Goal: Task Accomplishment & Management: Manage account settings

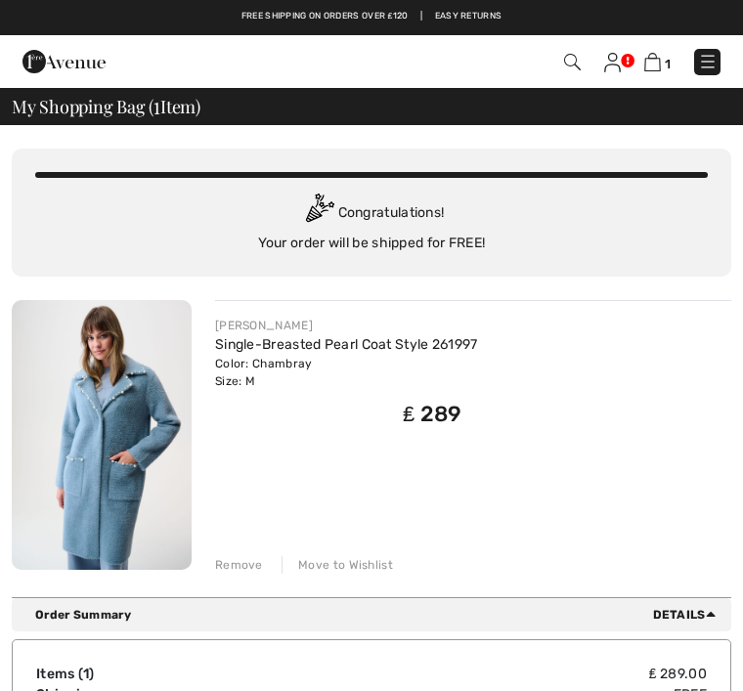
click at [711, 55] on img at bounding box center [708, 62] width 20 height 20
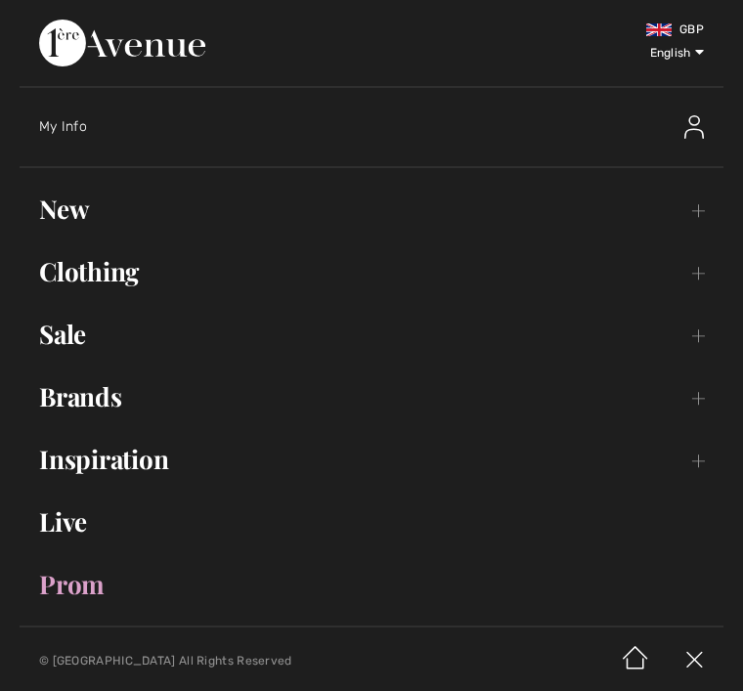
click at [100, 122] on div "My Info" at bounding box center [295, 127] width 513 height 20
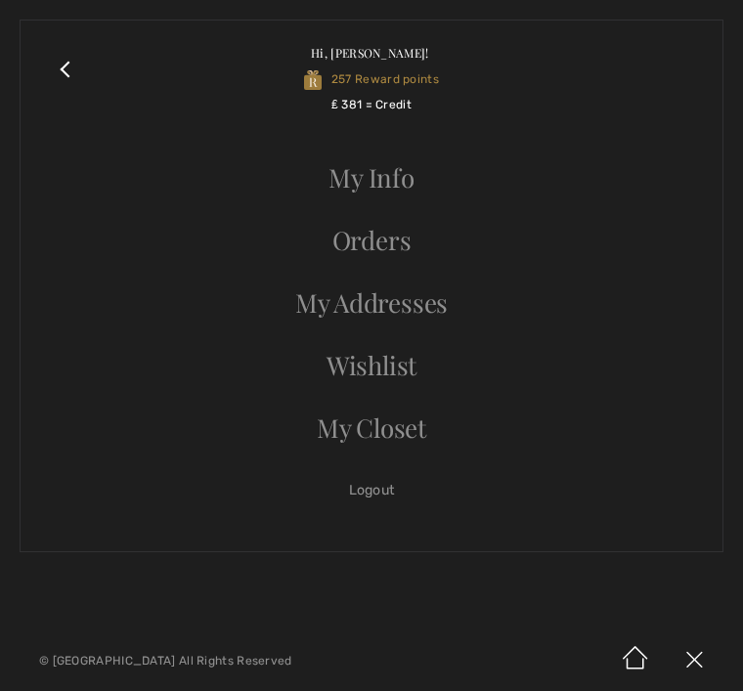
click at [411, 239] on link "Orders" at bounding box center [371, 240] width 663 height 43
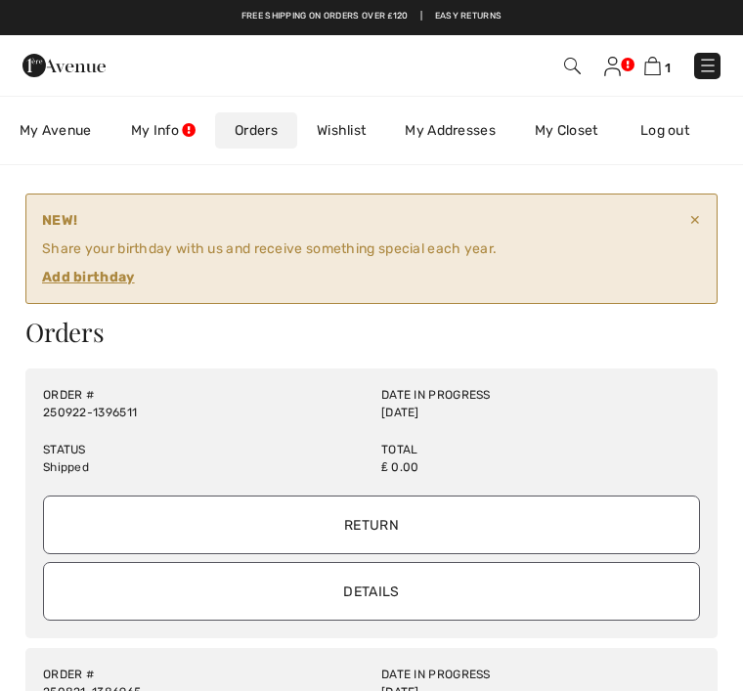
click at [113, 277] on ins "Add birthday" at bounding box center [88, 277] width 93 height 17
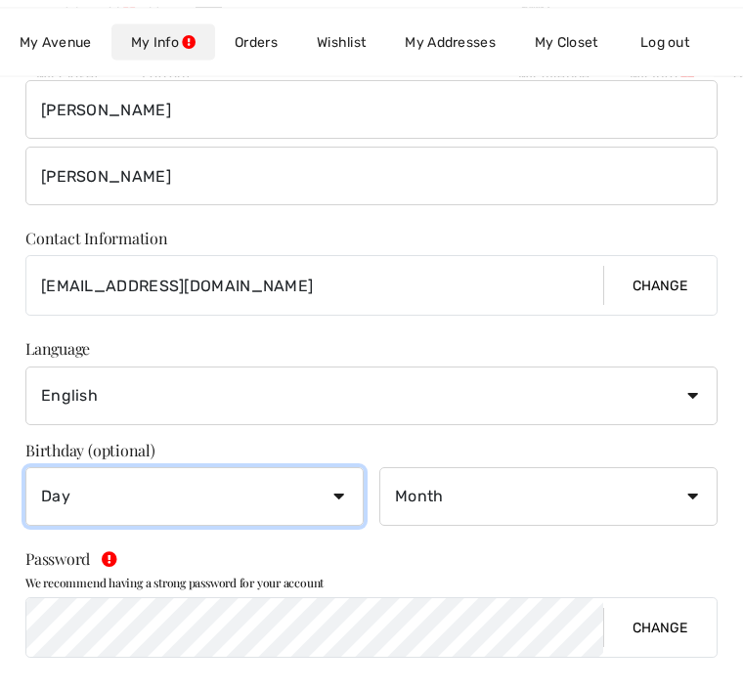
click at [346, 486] on select "Day 1 2 3 4 5 6 7 8 9 10 11 12 13 14 15 16 17 18 19 20 21 22 23 24 25 26 27 28 …" at bounding box center [194, 497] width 338 height 59
select select "8"
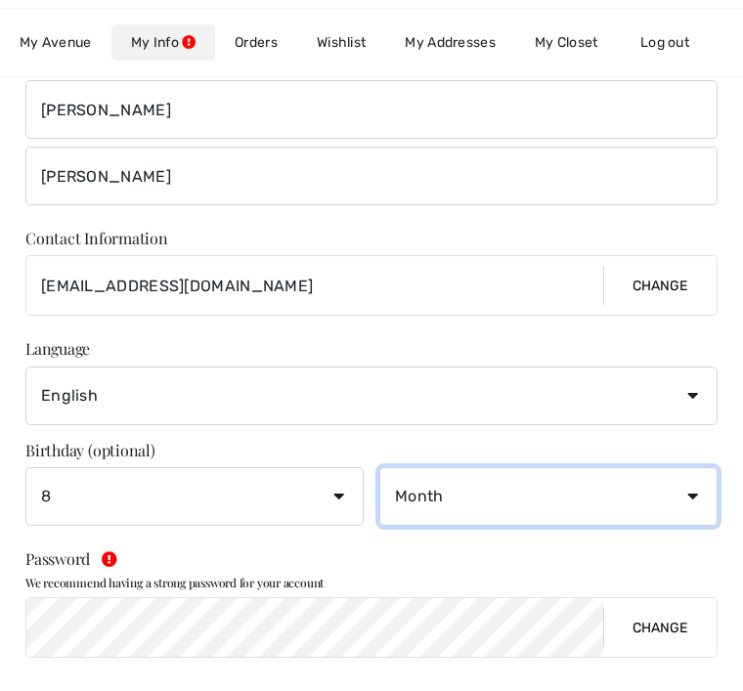
click at [692, 470] on select "Month January February March April May June July August September October Novem…" at bounding box center [548, 496] width 338 height 59
select select "10"
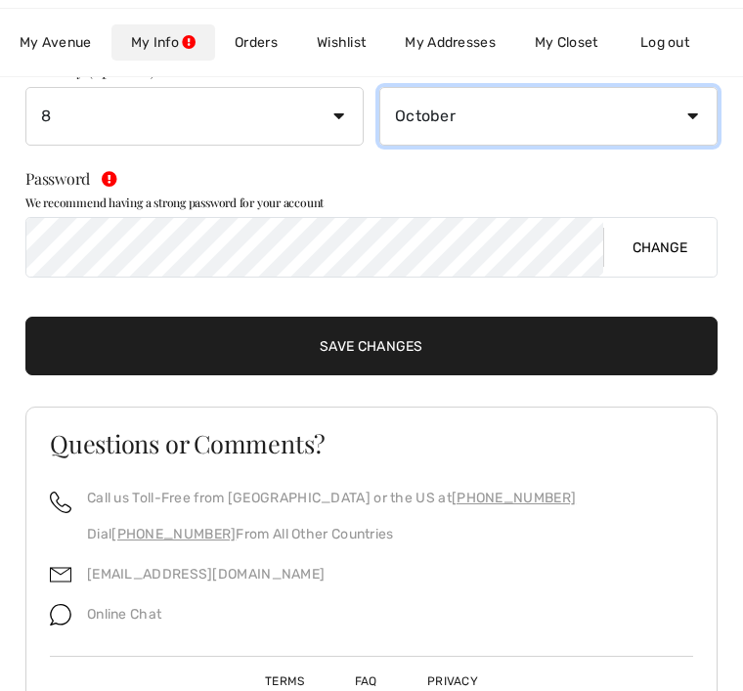
scroll to position [739, 0]
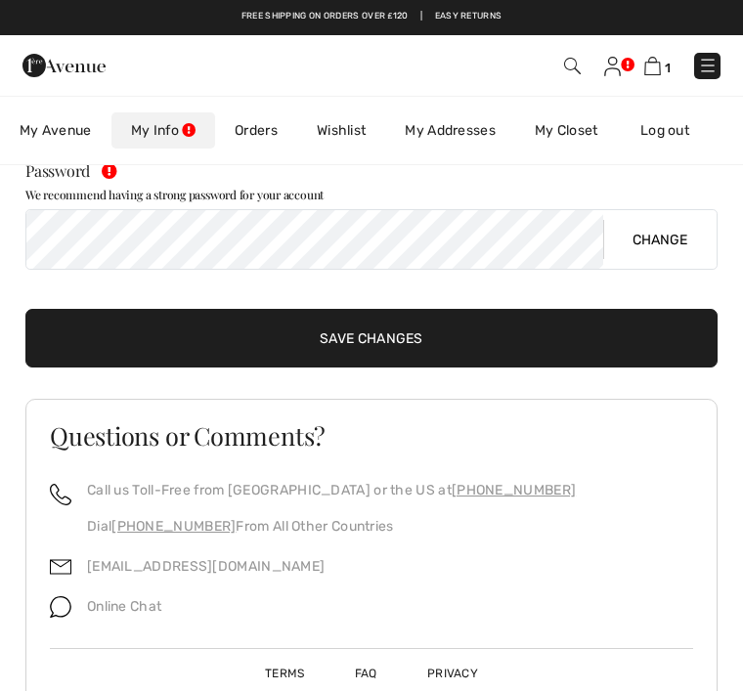
click at [402, 332] on input "Save Changes" at bounding box center [371, 338] width 692 height 59
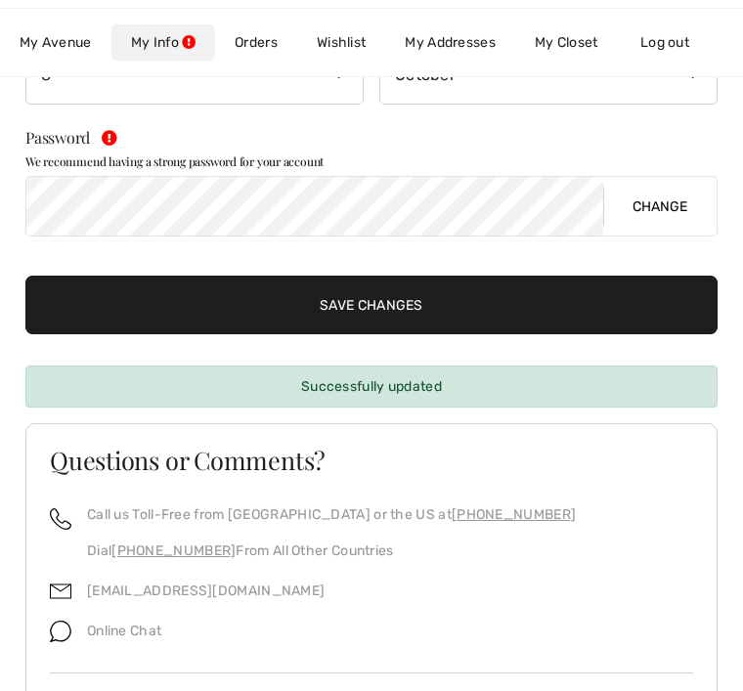
scroll to position [699, 0]
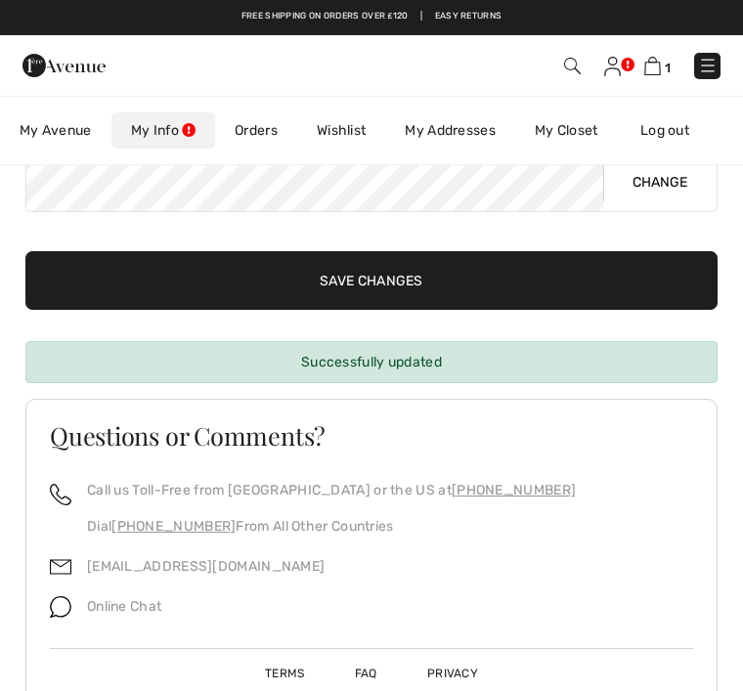
click at [654, 68] on img at bounding box center [652, 66] width 17 height 19
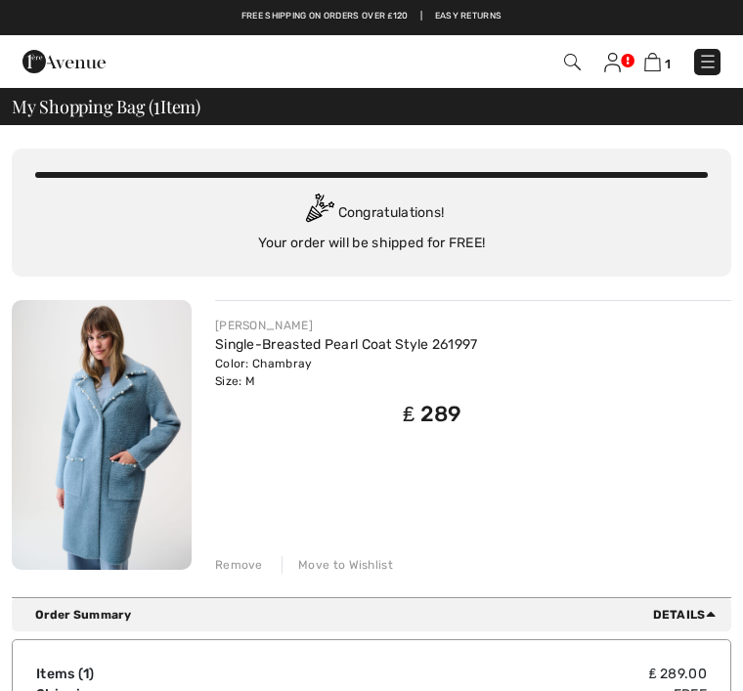
click at [138, 42] on div at bounding box center [159, 61] width 303 height 53
click at [717, 50] on link at bounding box center [707, 62] width 26 height 26
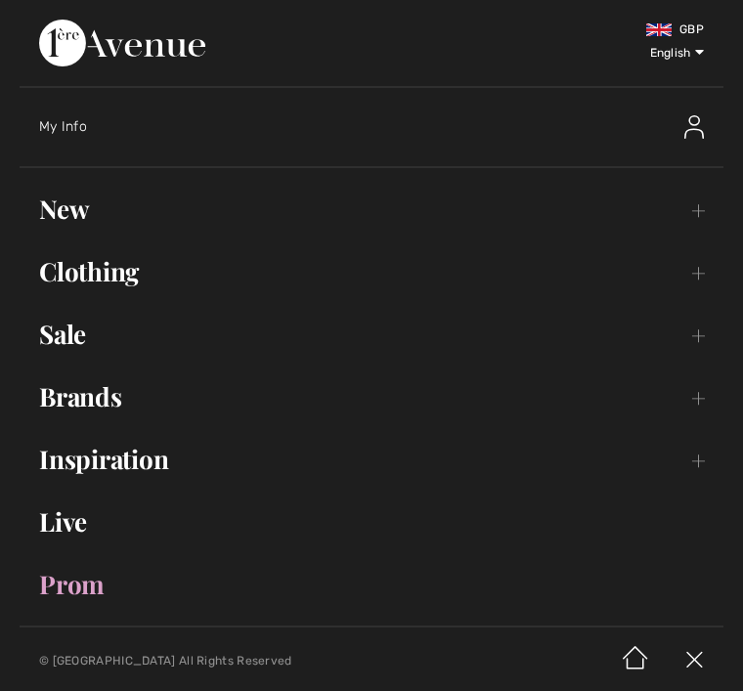
click at [75, 116] on div "My Info" at bounding box center [381, 127] width 684 height 63
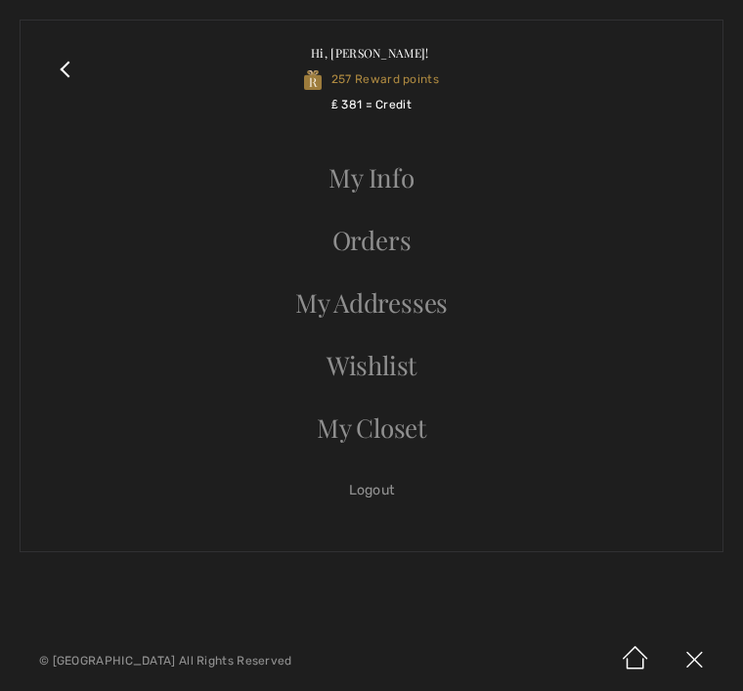
click at [408, 244] on link "Orders" at bounding box center [371, 240] width 663 height 43
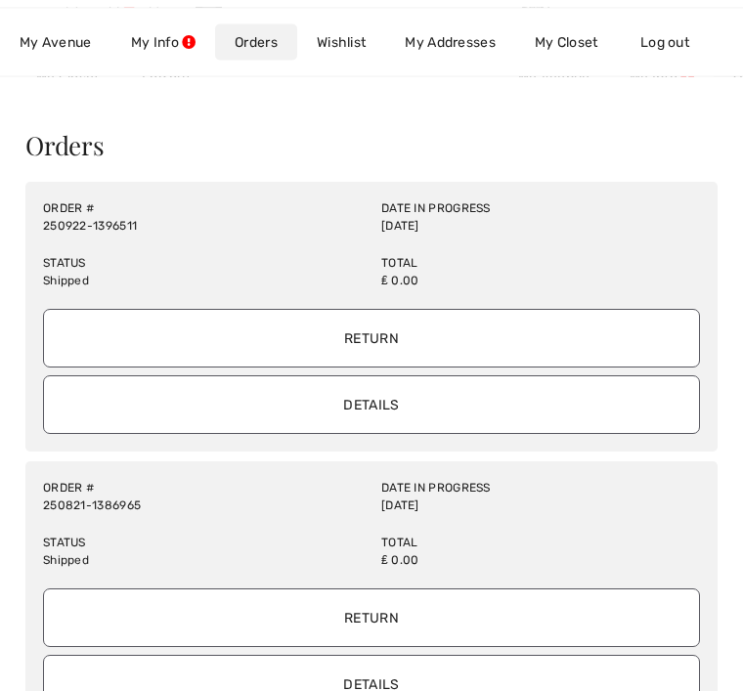
scroll to position [61, 0]
click at [431, 395] on input "Details" at bounding box center [371, 404] width 657 height 59
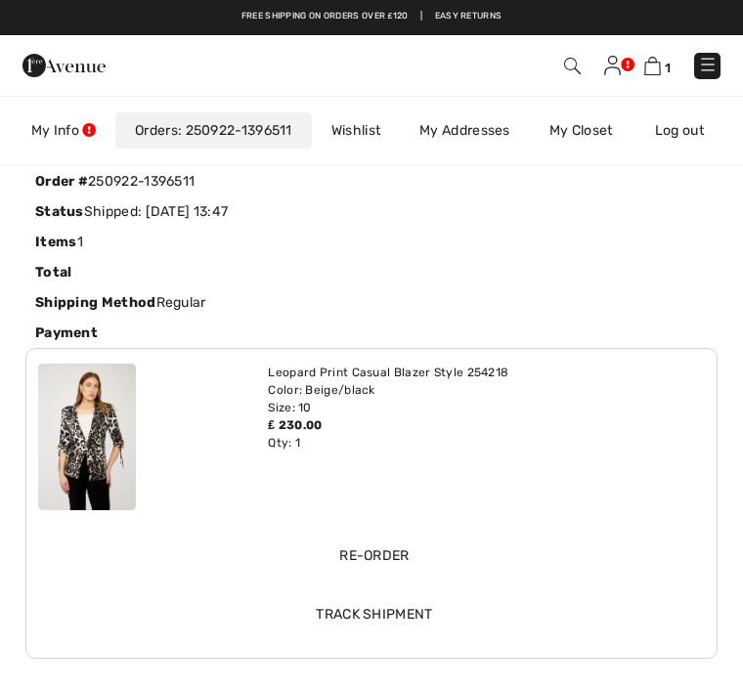
scroll to position [0, 0]
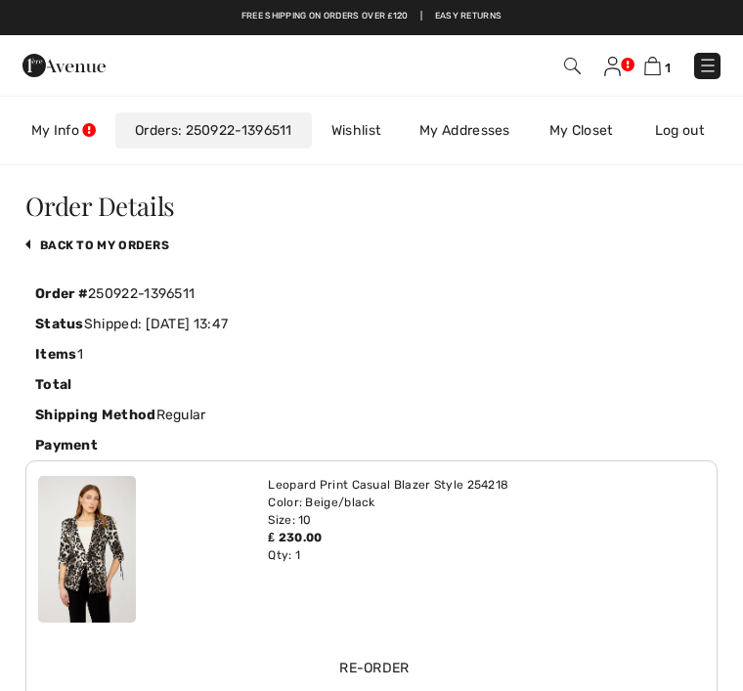
click at [75, 113] on link "My Info" at bounding box center [64, 130] width 104 height 36
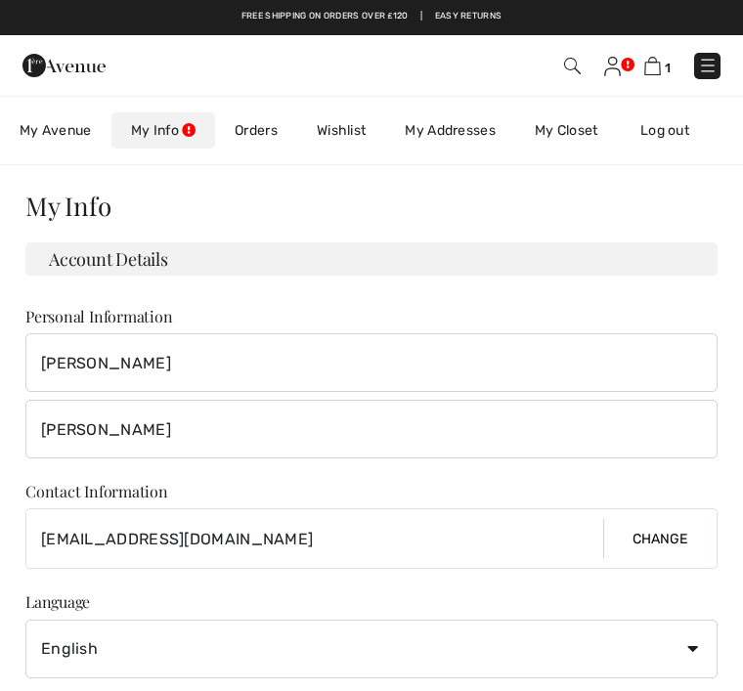
click at [658, 58] on img at bounding box center [652, 66] width 17 height 19
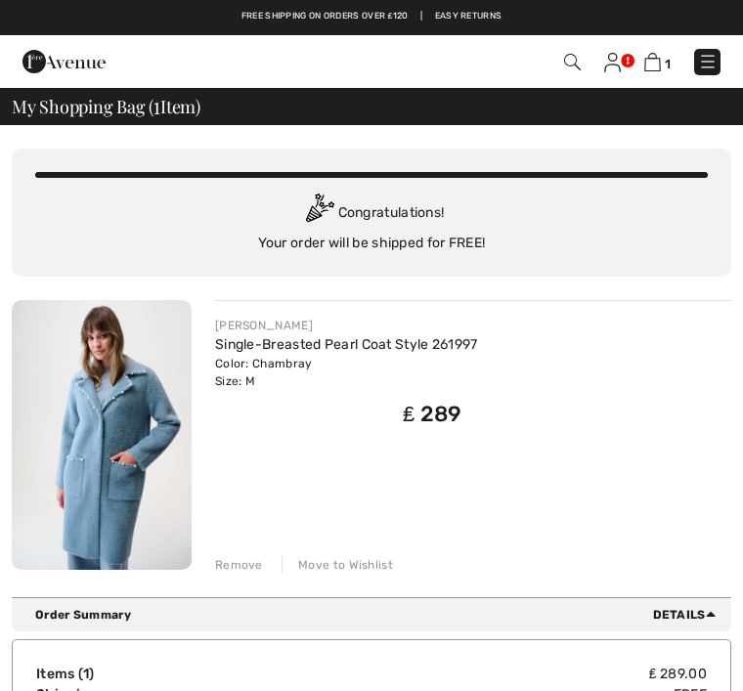
click at [714, 58] on img at bounding box center [708, 62] width 20 height 20
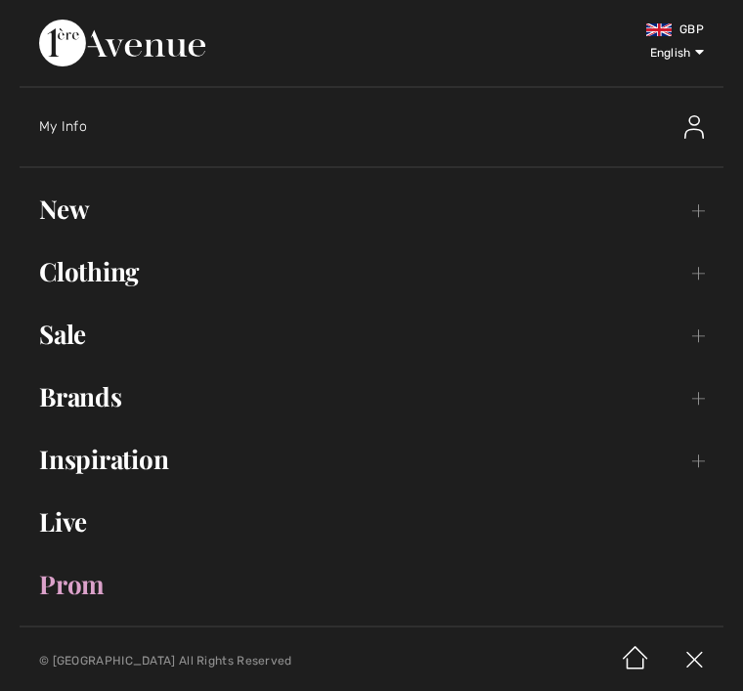
click at [86, 114] on div "My Info" at bounding box center [381, 127] width 684 height 63
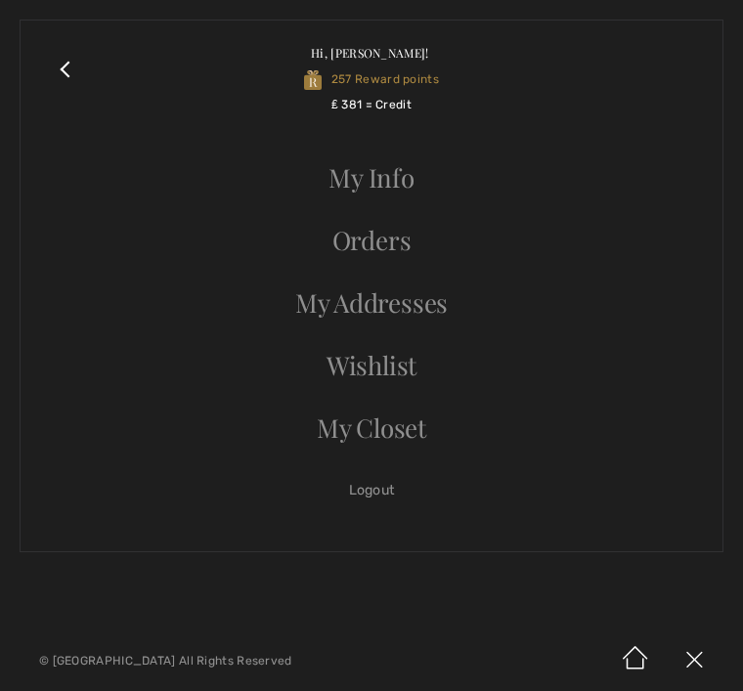
click at [404, 236] on link "Orders" at bounding box center [371, 240] width 663 height 43
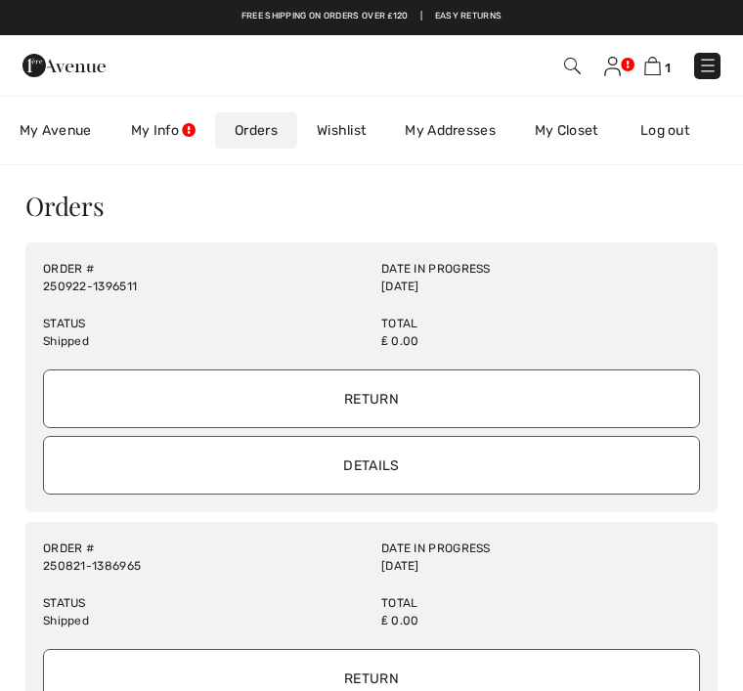
click at [421, 459] on input "Details" at bounding box center [371, 465] width 657 height 59
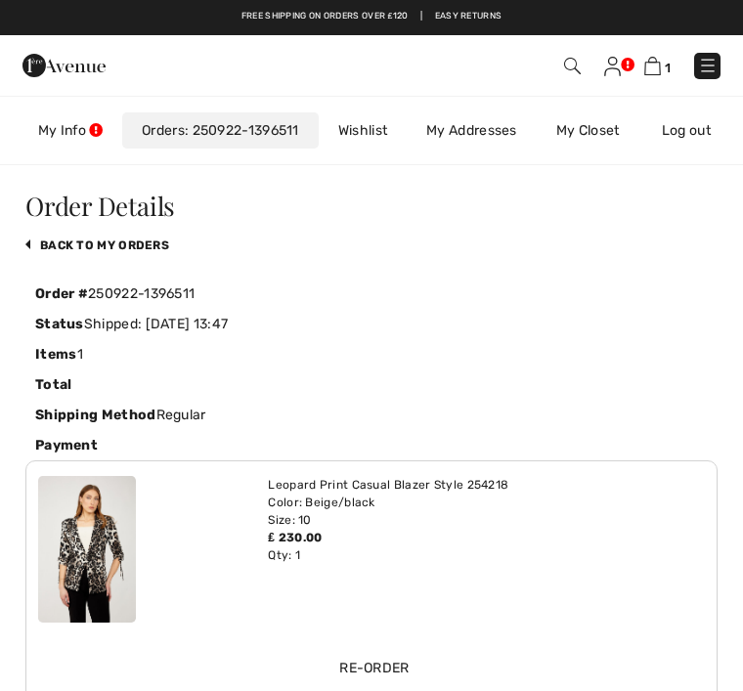
scroll to position [0, 109]
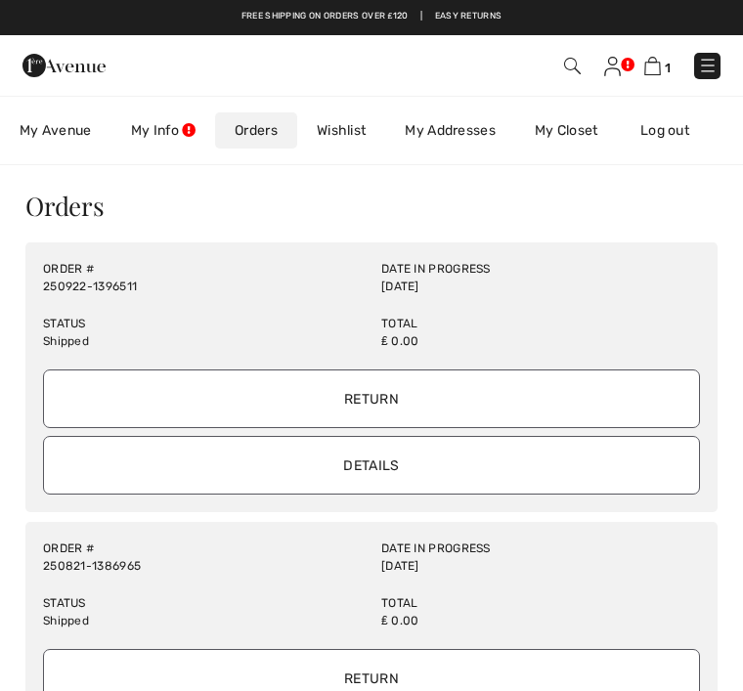
click at [416, 394] on input "Return" at bounding box center [371, 398] width 657 height 59
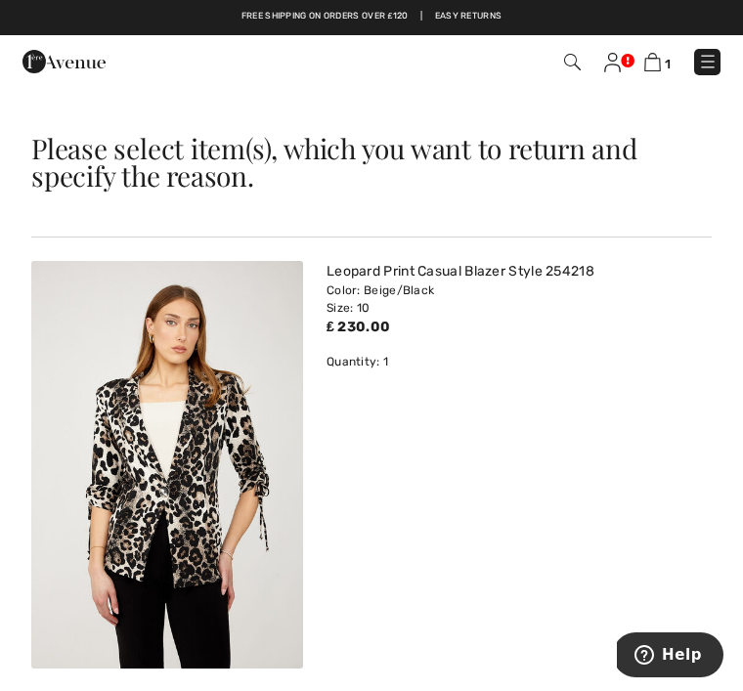
click at [250, 501] on img at bounding box center [167, 464] width 272 height 407
click at [445, 367] on div "Quantity: 1" at bounding box center [512, 362] width 373 height 18
click at [395, 308] on div "Size: 10" at bounding box center [512, 308] width 373 height 18
click at [632, 161] on h2 "Please select item(s), which you want to return and specify the reason." at bounding box center [371, 162] width 680 height 55
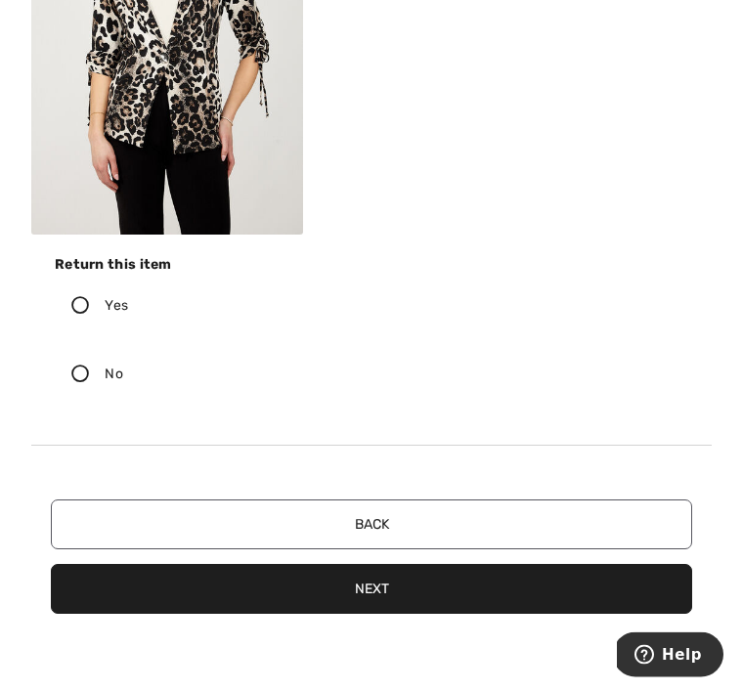
scroll to position [480, 0]
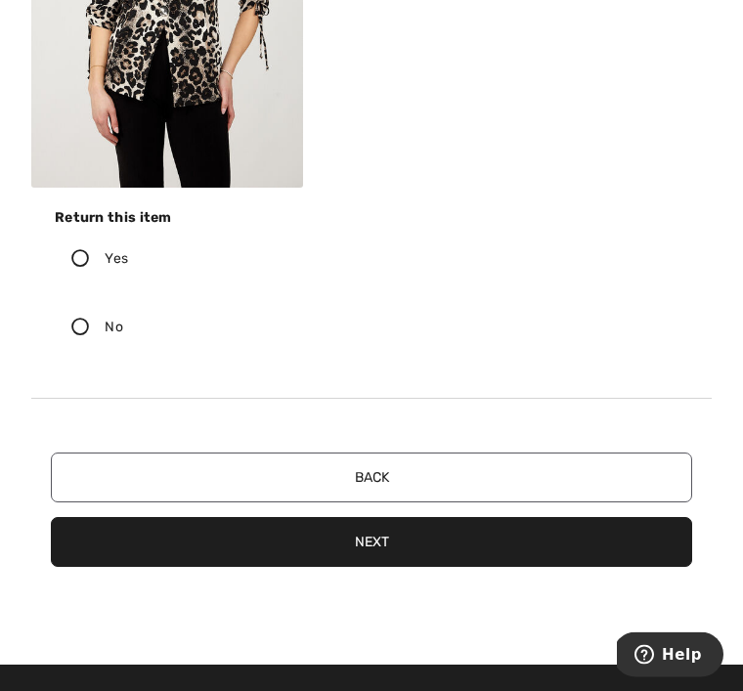
click at [83, 254] on icon at bounding box center [80, 259] width 49 height 18
click at [128, 254] on input "Yes" at bounding box center [134, 259] width 13 height 59
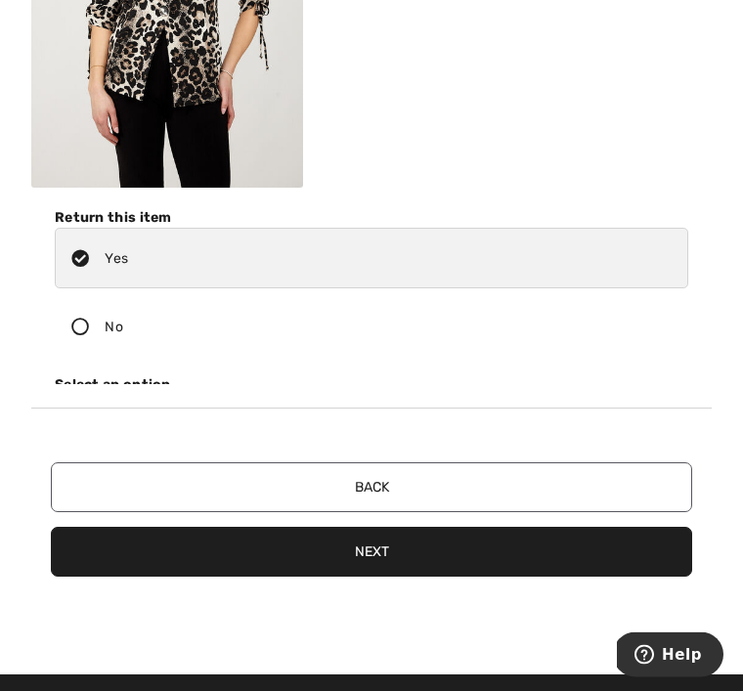
scroll to position [481, 0]
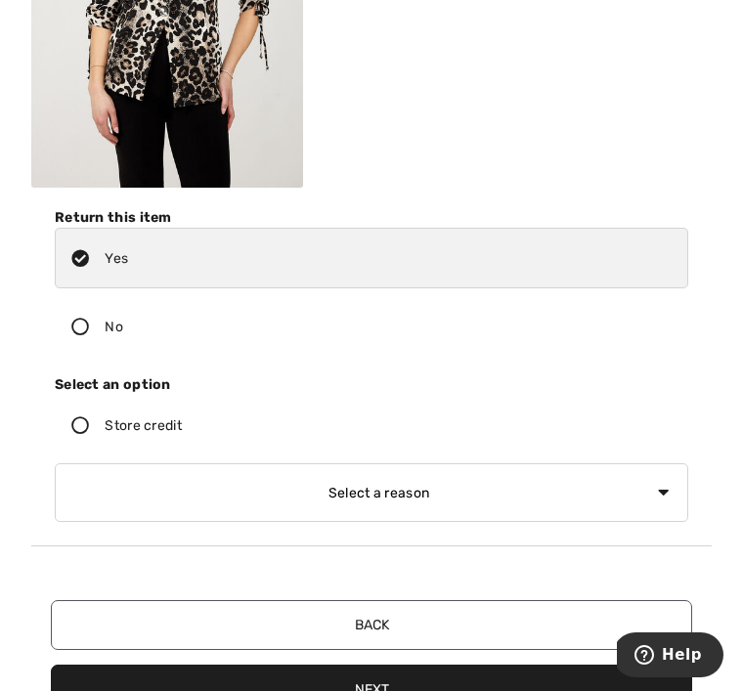
click at [226, 505] on select "Select a reason I received the wrong product or size My order arrived too late …" at bounding box center [371, 492] width 633 height 59
select select "4"
click at [469, 685] on button "Next" at bounding box center [371, 689] width 641 height 50
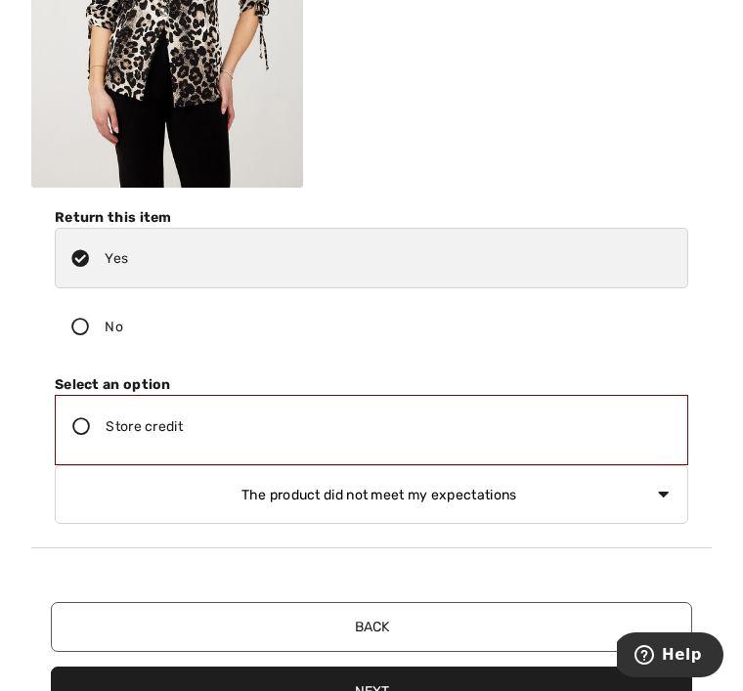
scroll to position [543, 0]
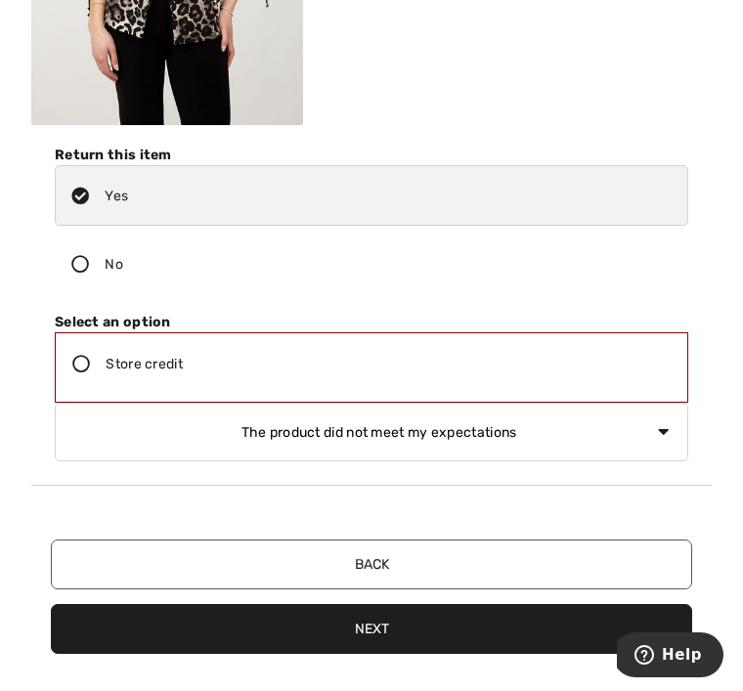
click at [240, 358] on label "Store credit" at bounding box center [371, 363] width 631 height 61
click at [195, 358] on input "Store credit" at bounding box center [189, 363] width 13 height 59
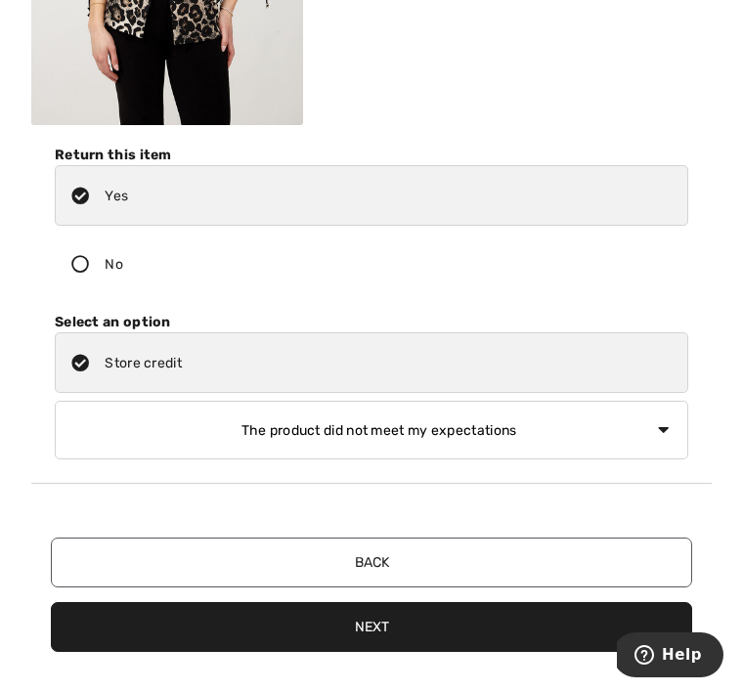
click at [409, 623] on button "Next" at bounding box center [371, 627] width 641 height 50
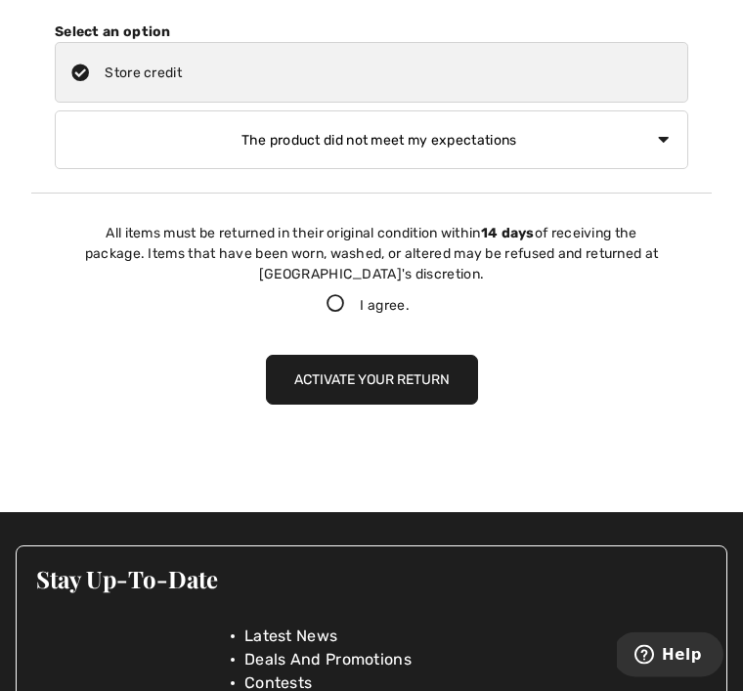
scroll to position [939, 0]
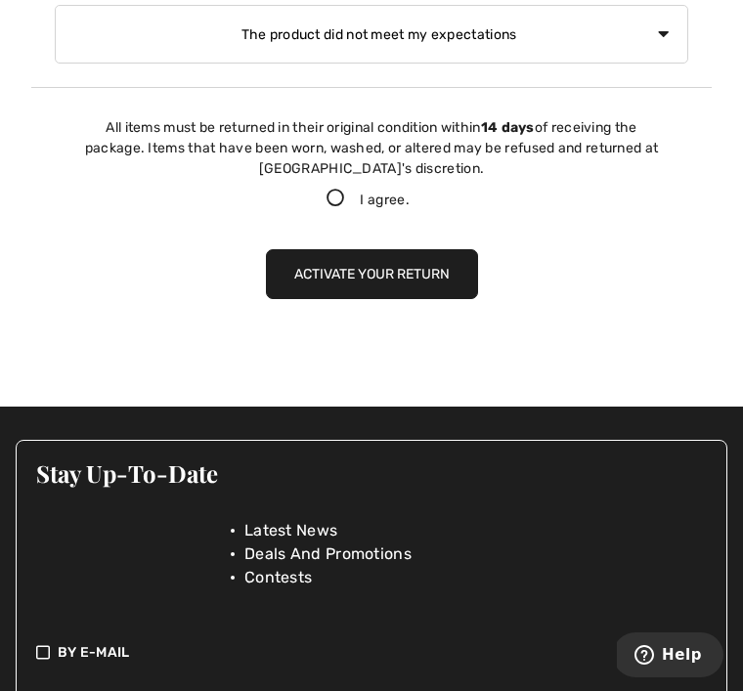
click at [343, 164] on div "All items must be returned in their original condition [DATE] of receiving the …" at bounding box center [371, 163] width 661 height 93
click at [339, 189] on icon at bounding box center [335, 198] width 49 height 18
click at [409, 192] on input "I agree." at bounding box center [415, 198] width 13 height 13
checkbox input "true"
click at [426, 250] on button "Activate your return" at bounding box center [372, 274] width 212 height 50
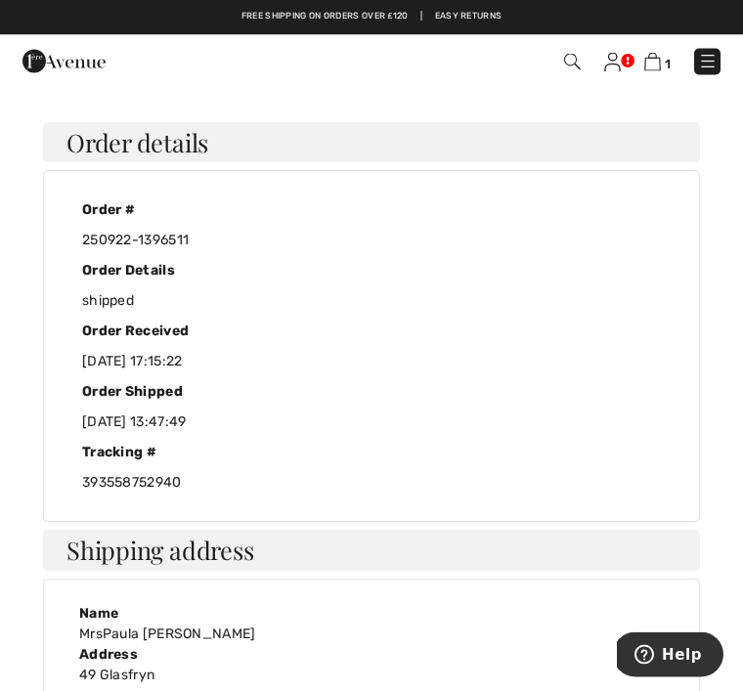
scroll to position [0, 0]
